Goal: Information Seeking & Learning: Learn about a topic

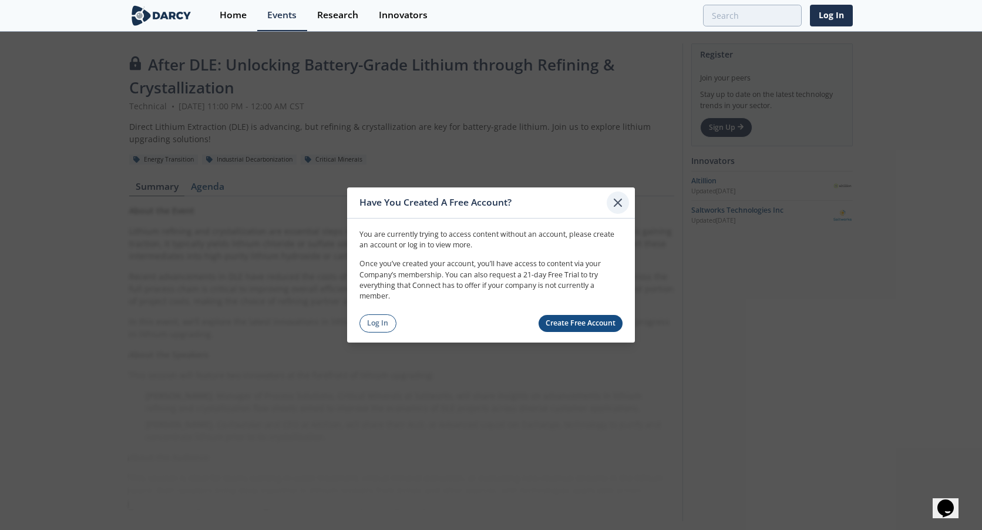
click at [620, 198] on icon at bounding box center [618, 203] width 14 height 14
click at [621, 205] on icon at bounding box center [618, 203] width 14 height 14
